Goal: Task Accomplishment & Management: Manage account settings

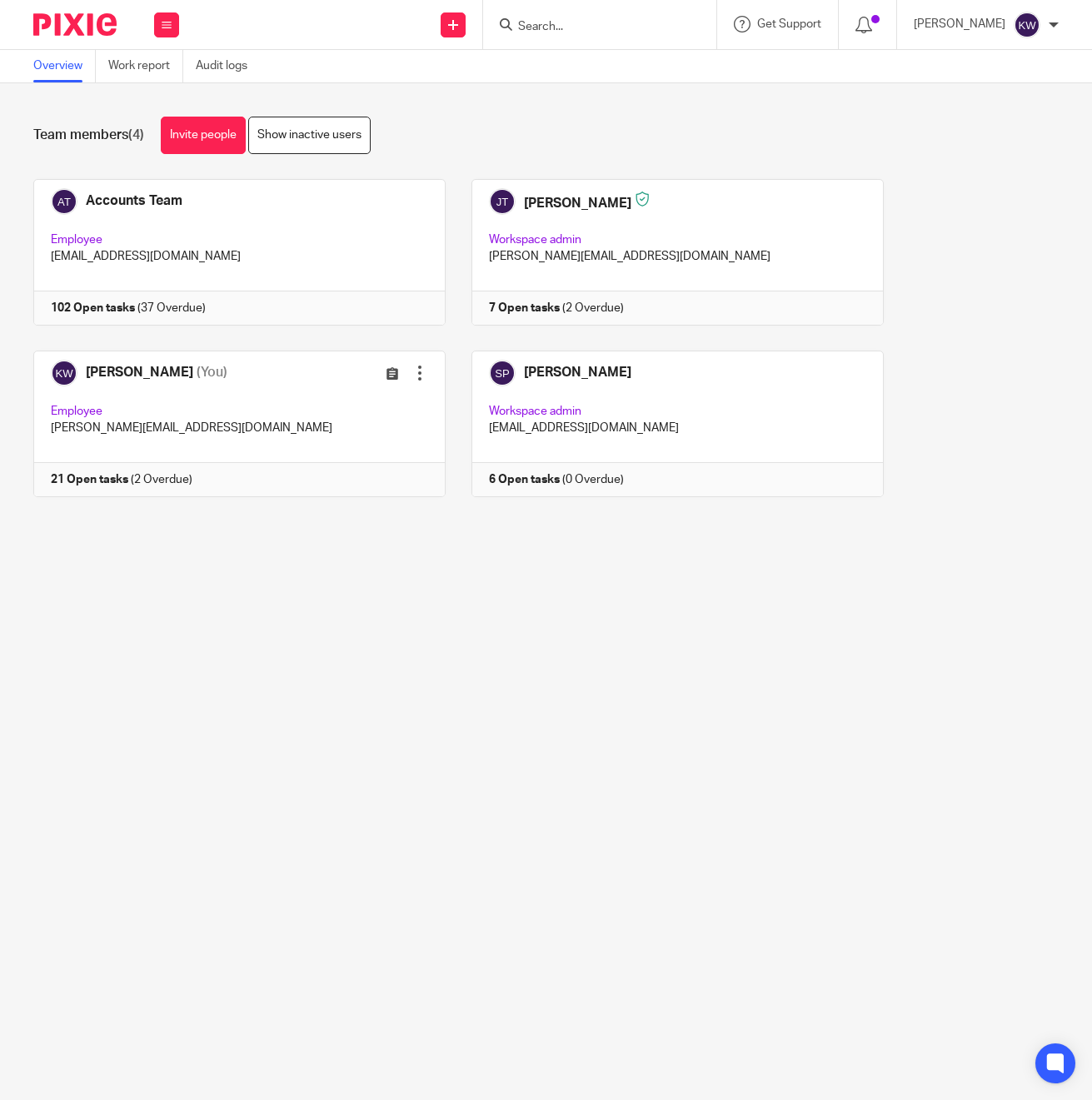
click at [581, 25] on input "Search" at bounding box center [591, 27] width 150 height 15
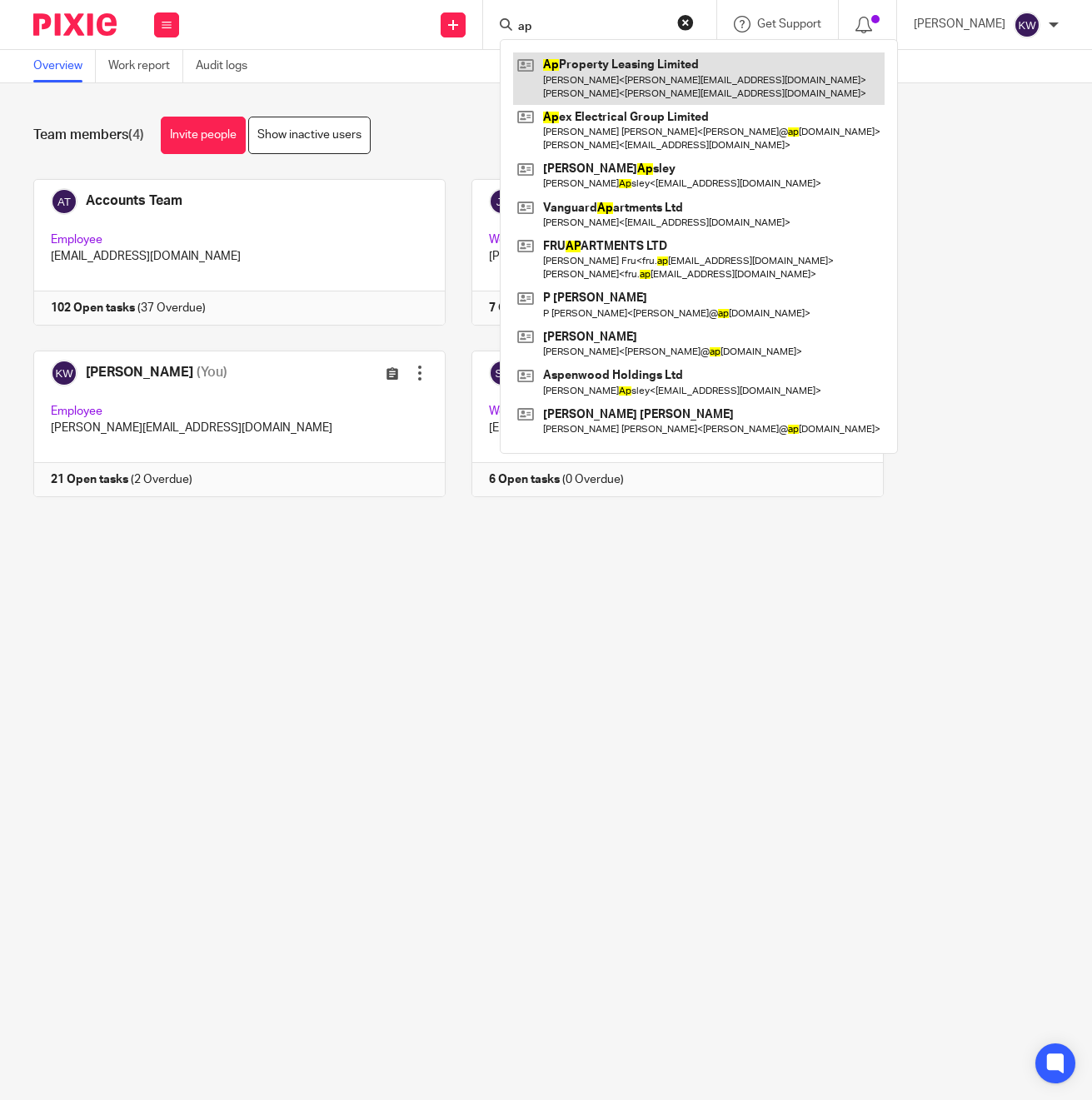
type input "ap"
click at [617, 88] on link at bounding box center [698, 78] width 371 height 51
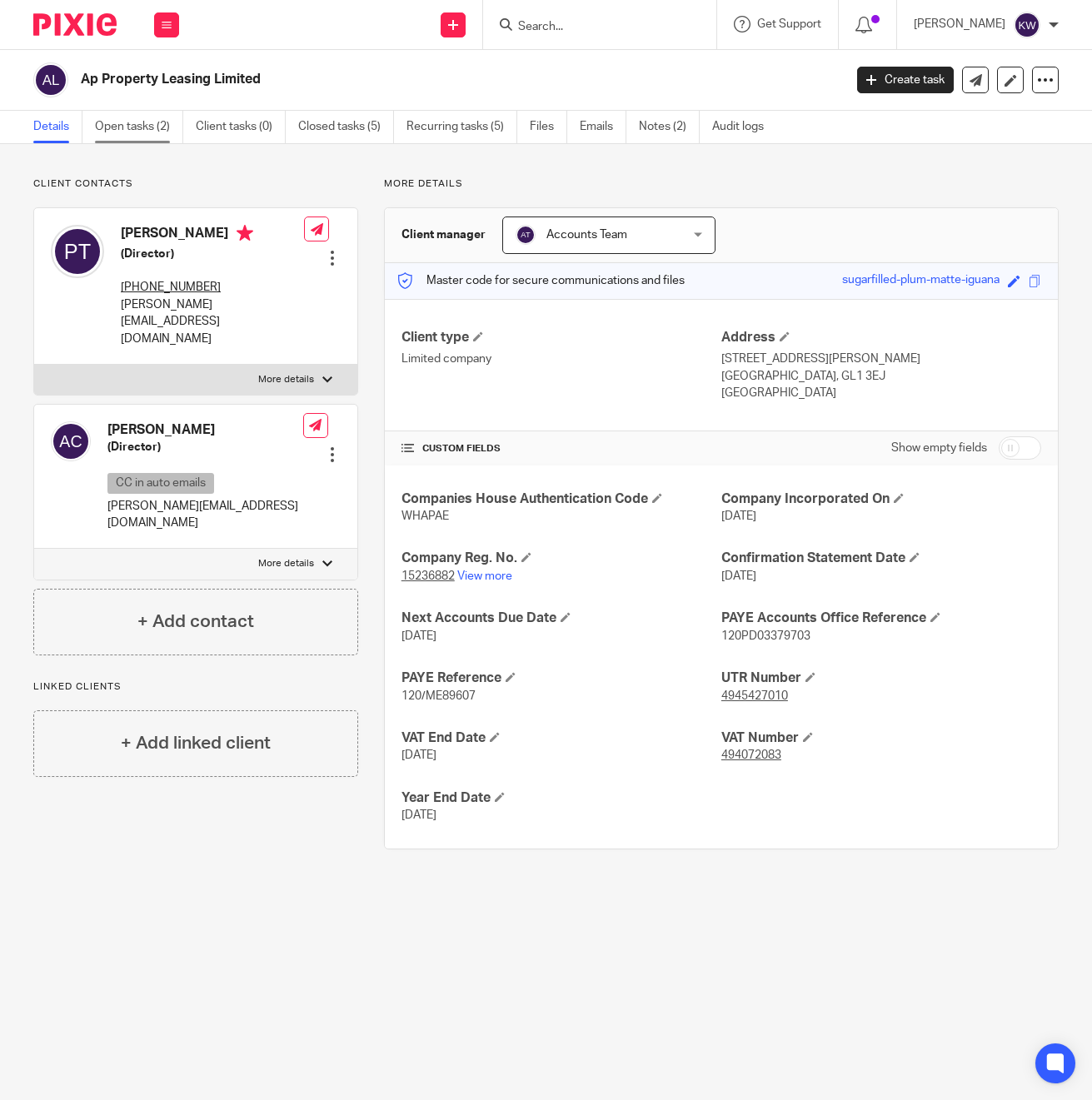
click at [167, 129] on link "Open tasks (2)" at bounding box center [139, 127] width 89 height 32
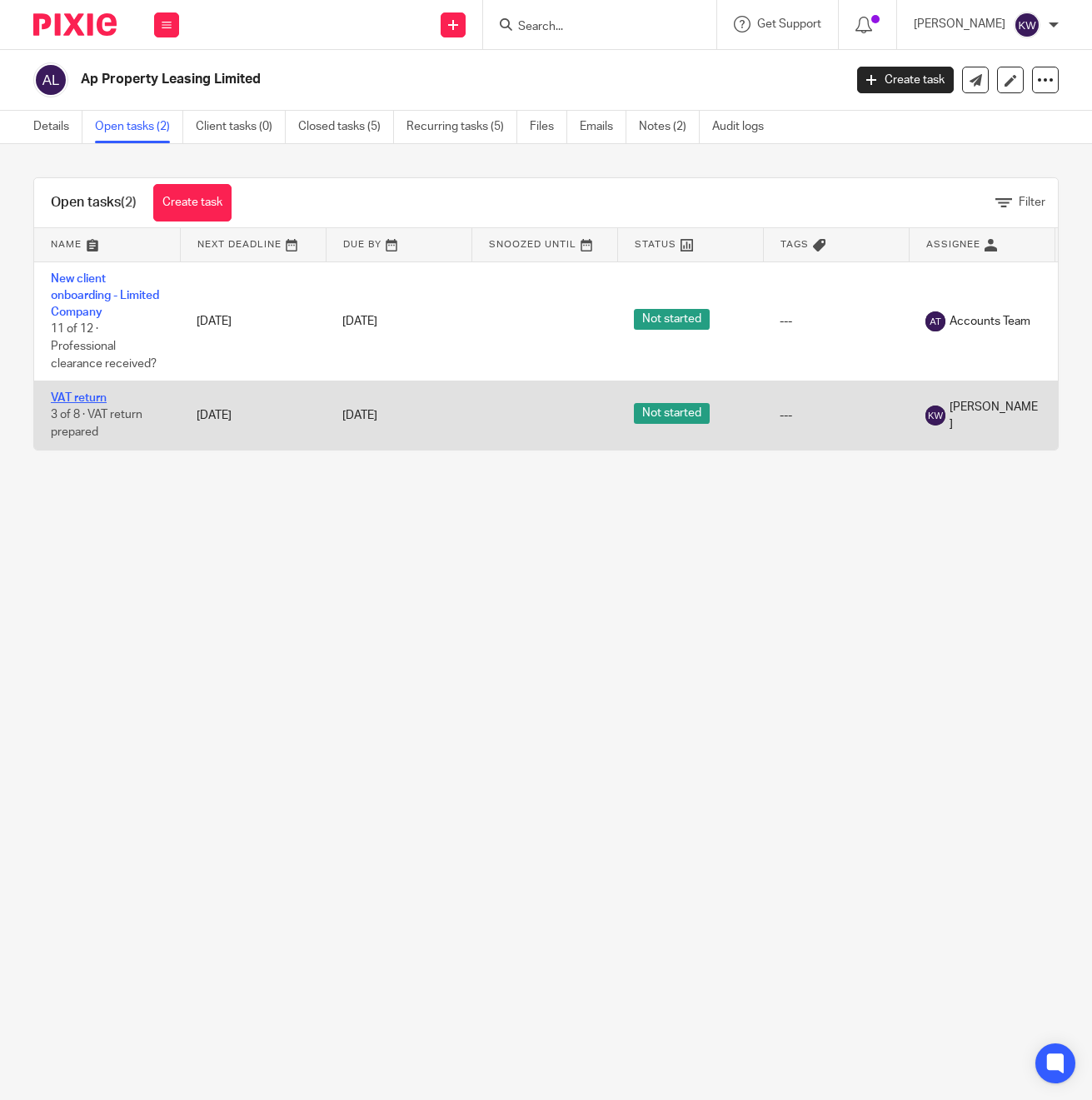
click at [74, 400] on link "VAT return" at bounding box center [79, 398] width 56 height 12
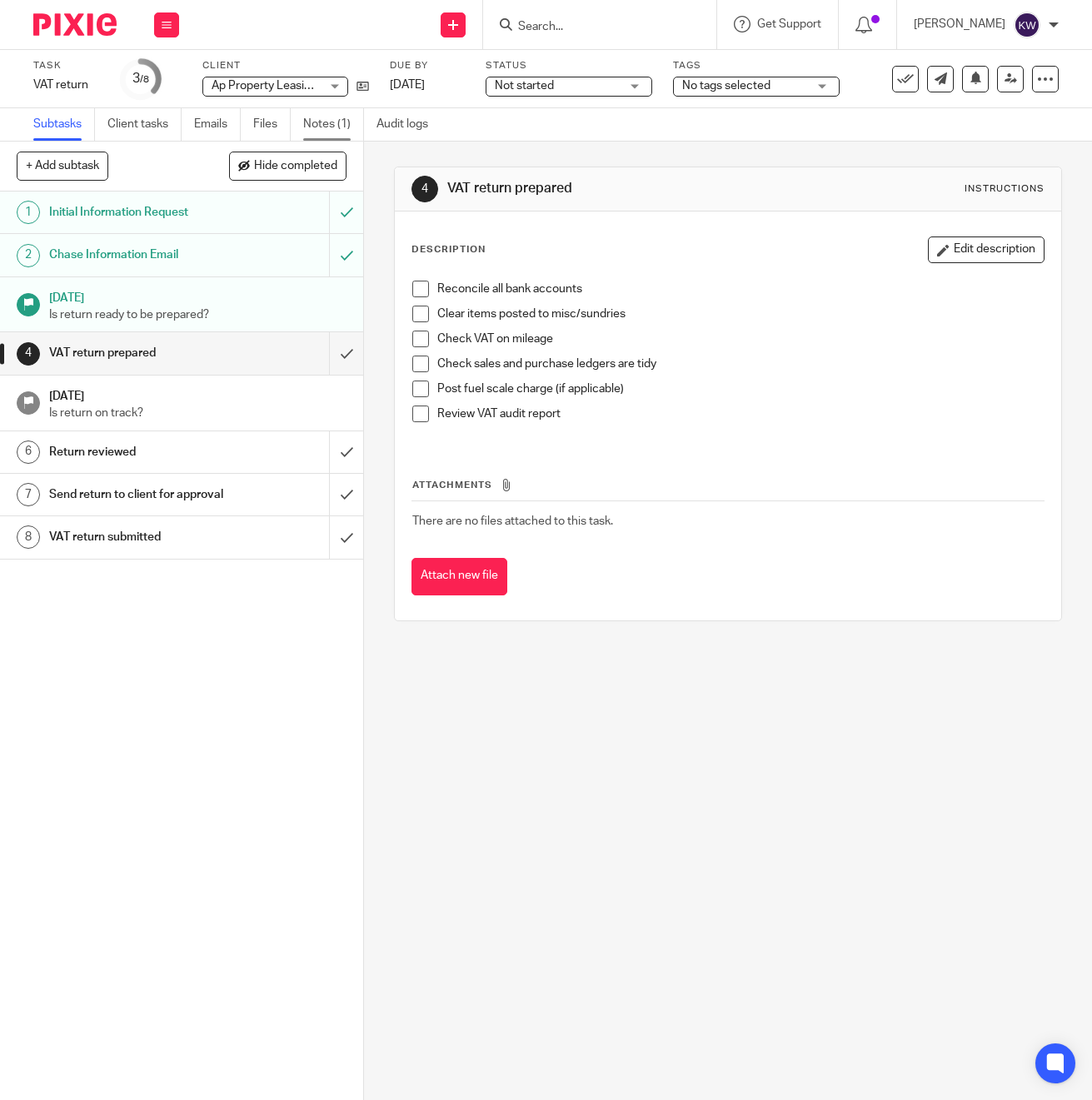
click at [353, 123] on link "Notes (1)" at bounding box center [334, 124] width 61 height 32
